Goal: Task Accomplishment & Management: Manage account settings

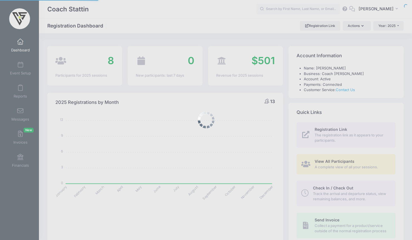
select select
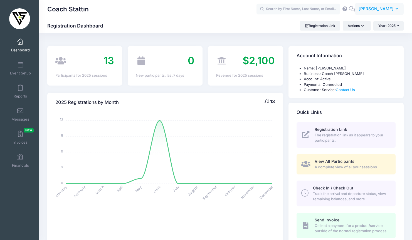
click at [392, 12] on span "[PERSON_NAME]" at bounding box center [376, 9] width 35 height 6
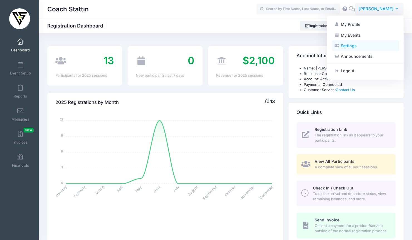
click at [358, 47] on link "Settings" at bounding box center [366, 46] width 68 height 11
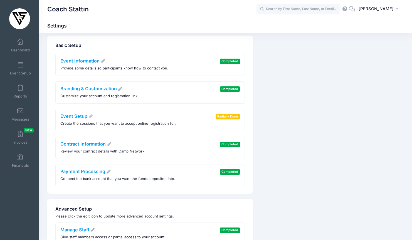
scroll to position [16, 0]
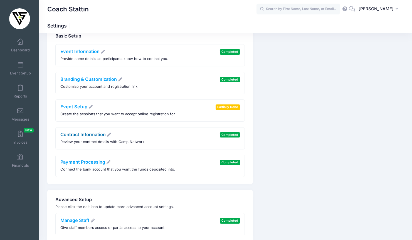
click at [88, 132] on link "Contract Information" at bounding box center [85, 135] width 51 height 6
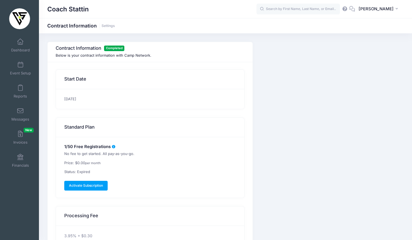
click at [148, 159] on div "1/50 Free Registrations No fee to get started. All pay-as-you-go. Price: $0.00 …" at bounding box center [150, 167] width 188 height 61
click at [20, 43] on span at bounding box center [20, 42] width 0 height 6
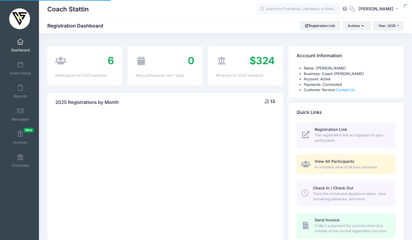
select select
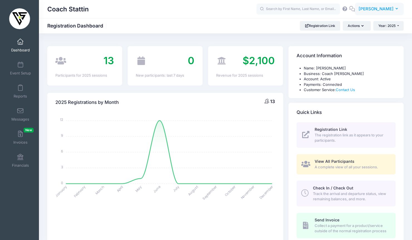
click at [376, 6] on span "[PERSON_NAME]" at bounding box center [376, 9] width 35 height 6
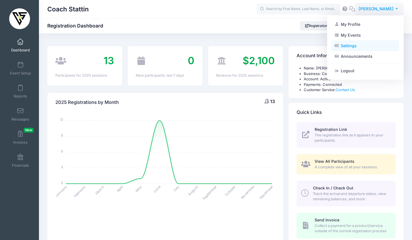
click at [359, 48] on link "Settings" at bounding box center [366, 46] width 68 height 11
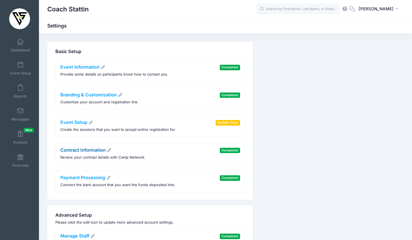
click at [93, 150] on link "Contract Information" at bounding box center [85, 150] width 51 height 6
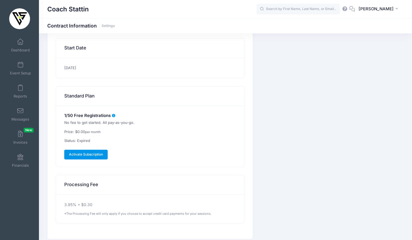
scroll to position [51, 0]
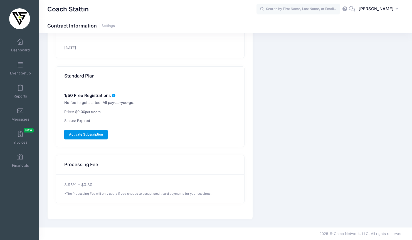
click at [86, 138] on link "Activate Subscription" at bounding box center [86, 134] width 44 height 9
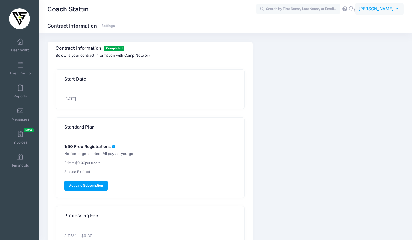
click at [390, 11] on span "[PERSON_NAME]" at bounding box center [376, 9] width 35 height 6
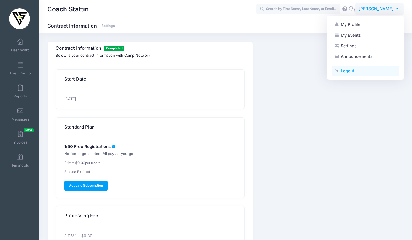
click at [361, 71] on link "Logout" at bounding box center [366, 71] width 68 height 11
